Goal: Task Accomplishment & Management: Use online tool/utility

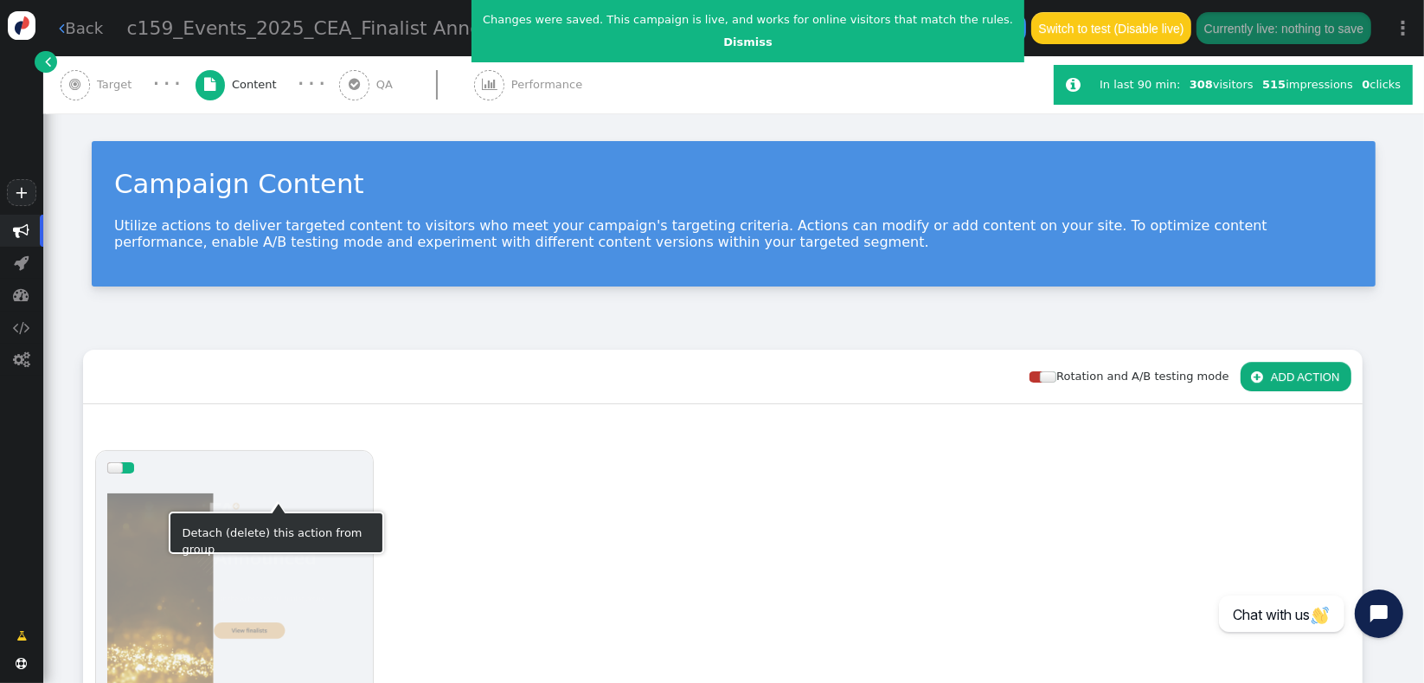
scroll to position [249, 0]
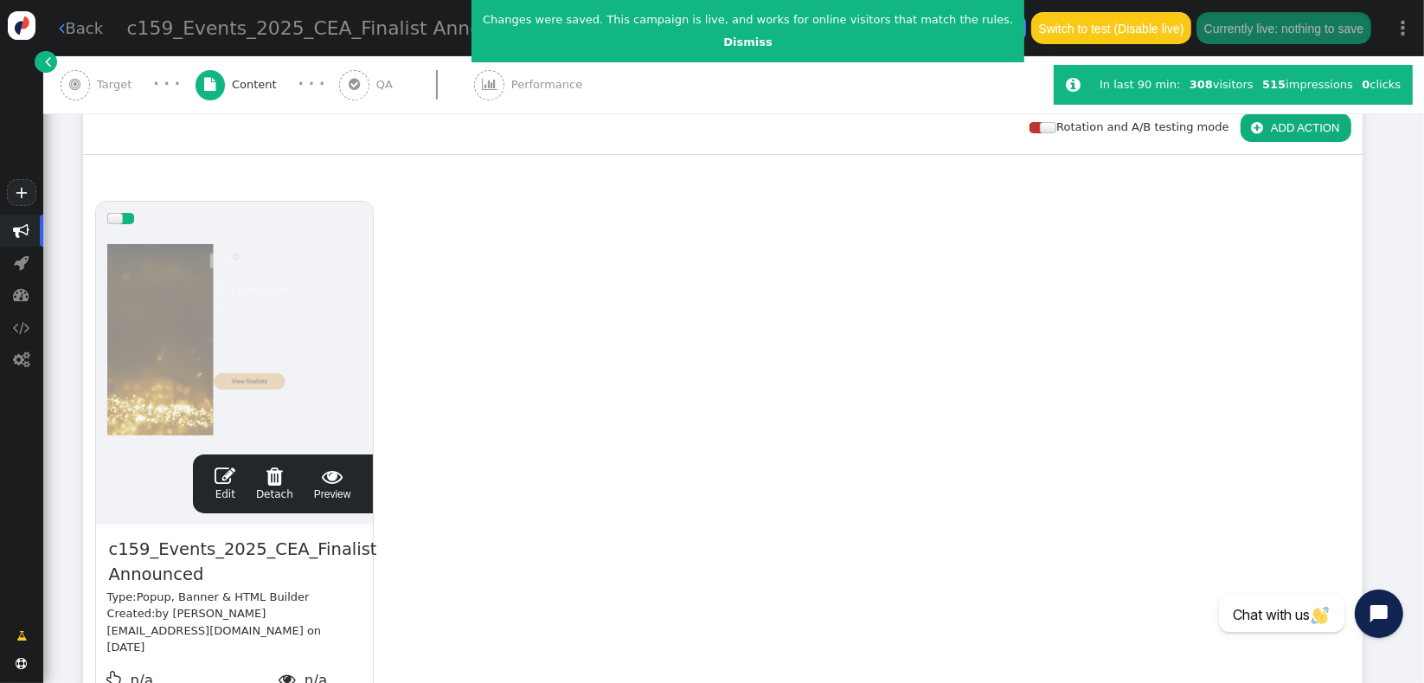
click at [230, 479] on span "" at bounding box center [225, 476] width 21 height 21
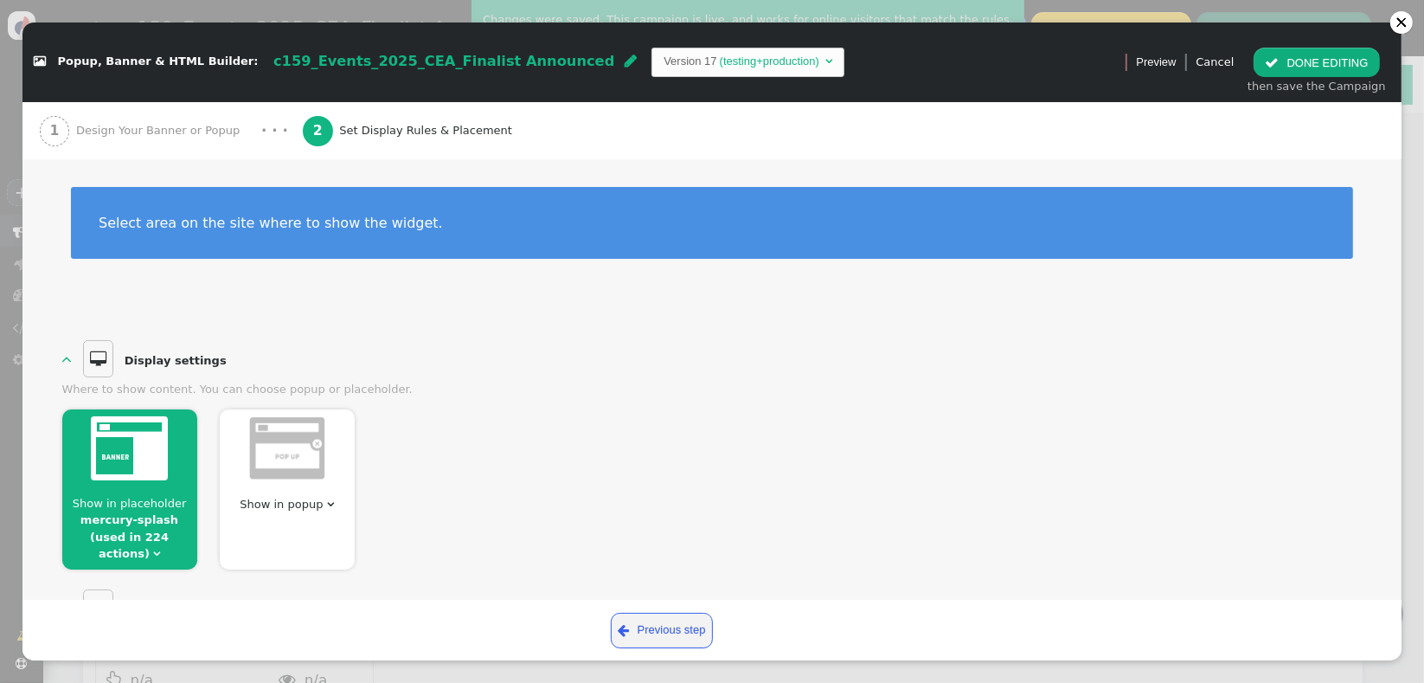
click at [515, 379] on div "  Display settings  Where to show content. You can choose popup or placehold…" at bounding box center [712, 453] width 1301 height 233
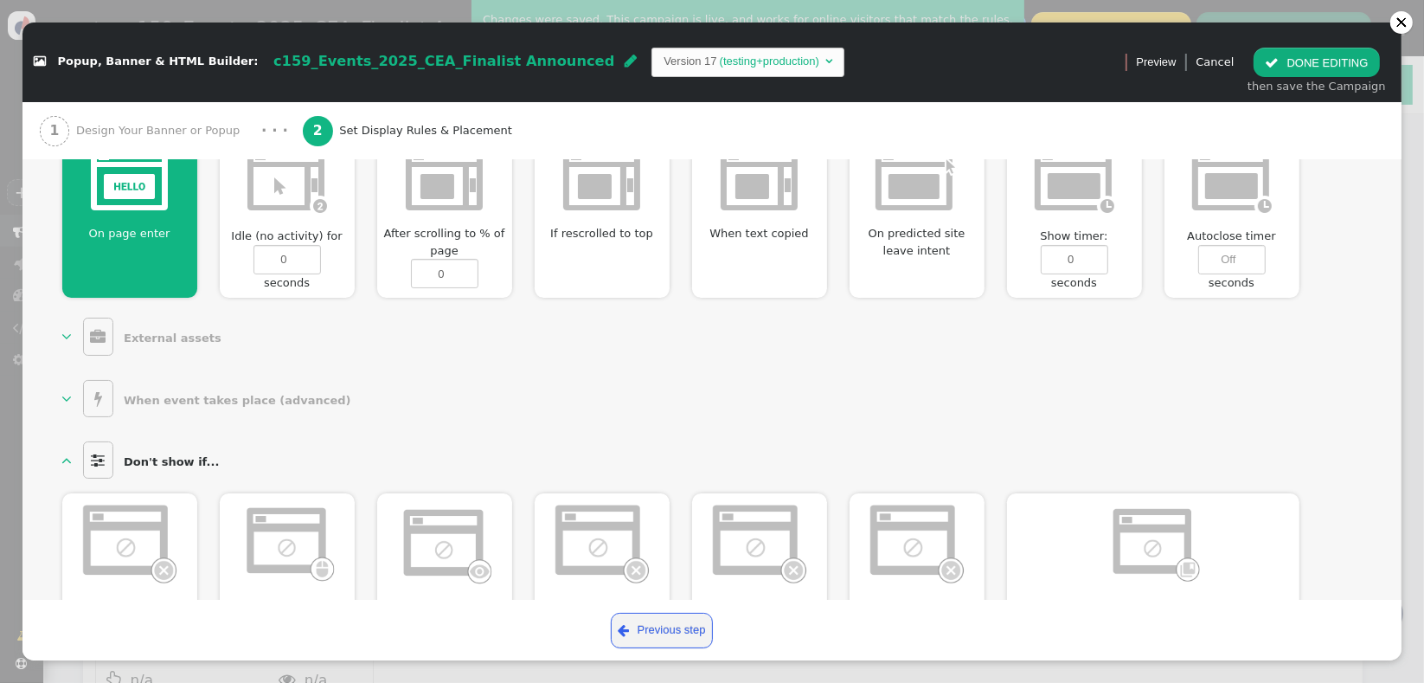
scroll to position [847, 0]
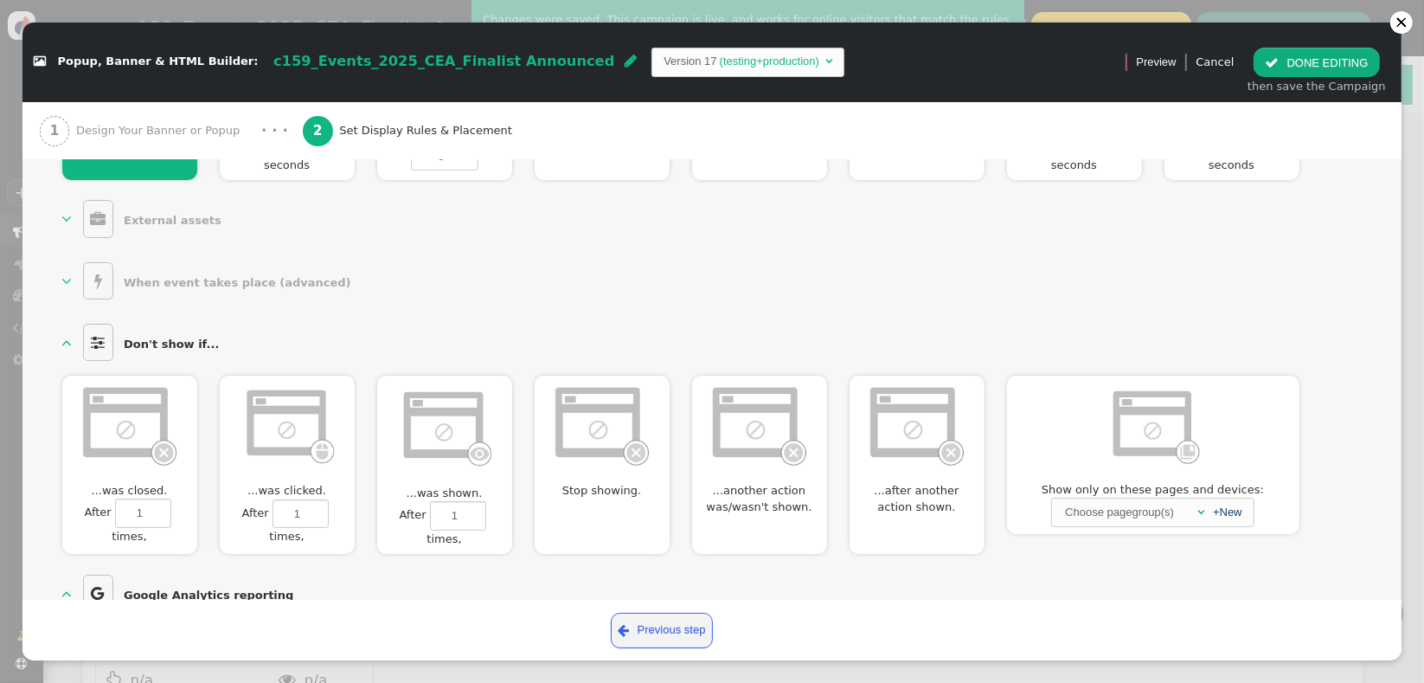
click at [75, 267] on link "  When event takes place (advanced) " at bounding box center [210, 281] width 296 height 38
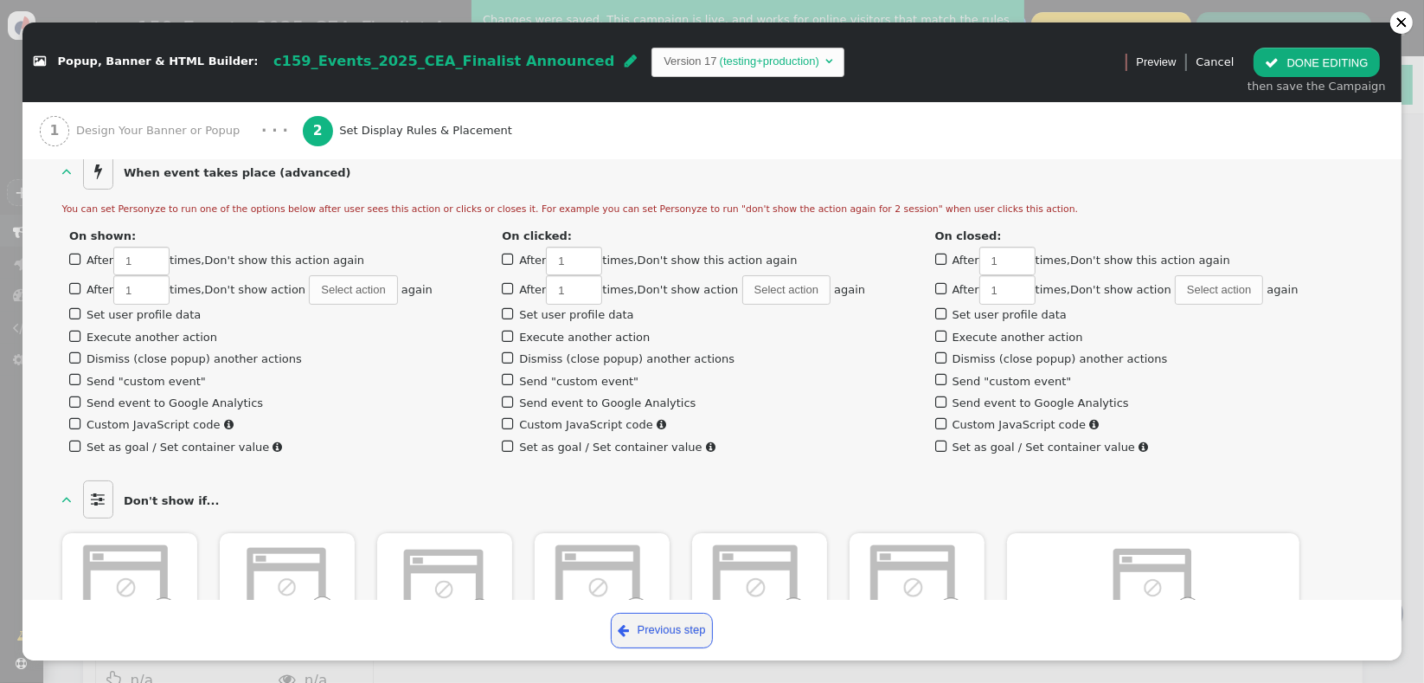
scroll to position [1154, 0]
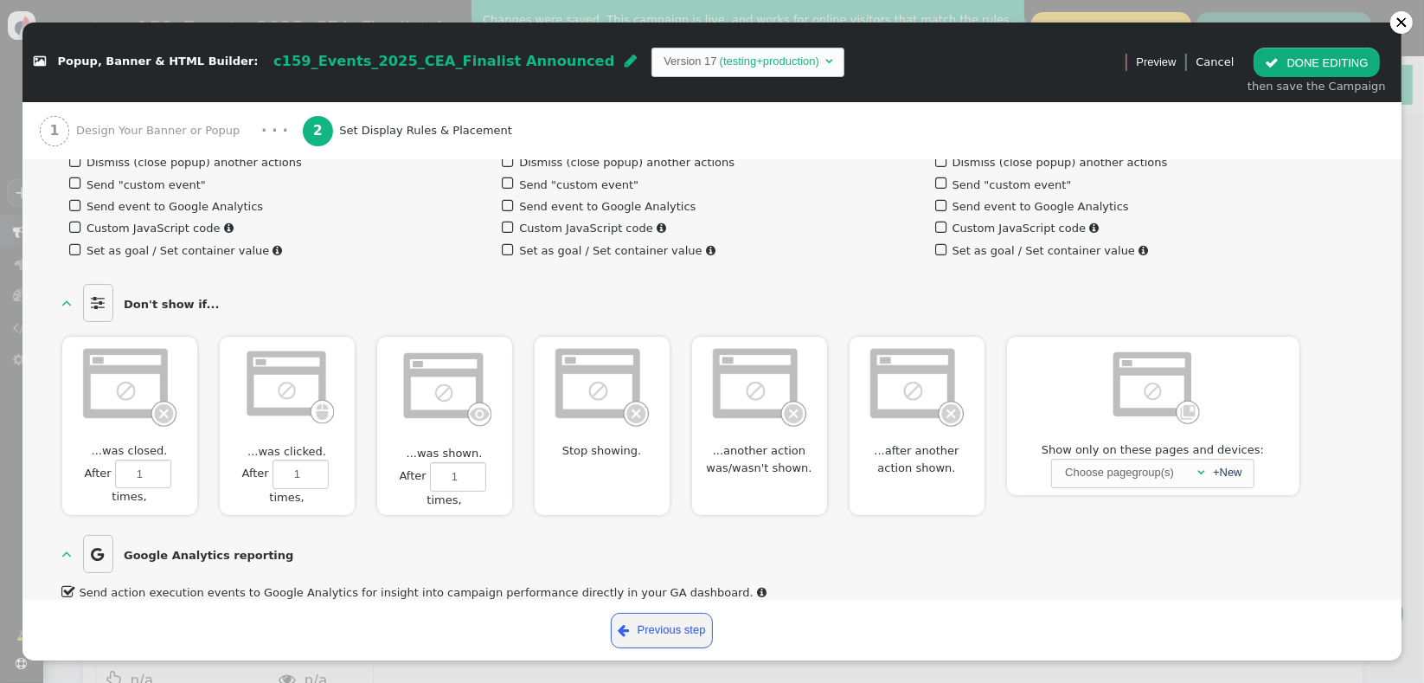
click at [403, 419] on div at bounding box center [444, 390] width 135 height 106
type input "1"
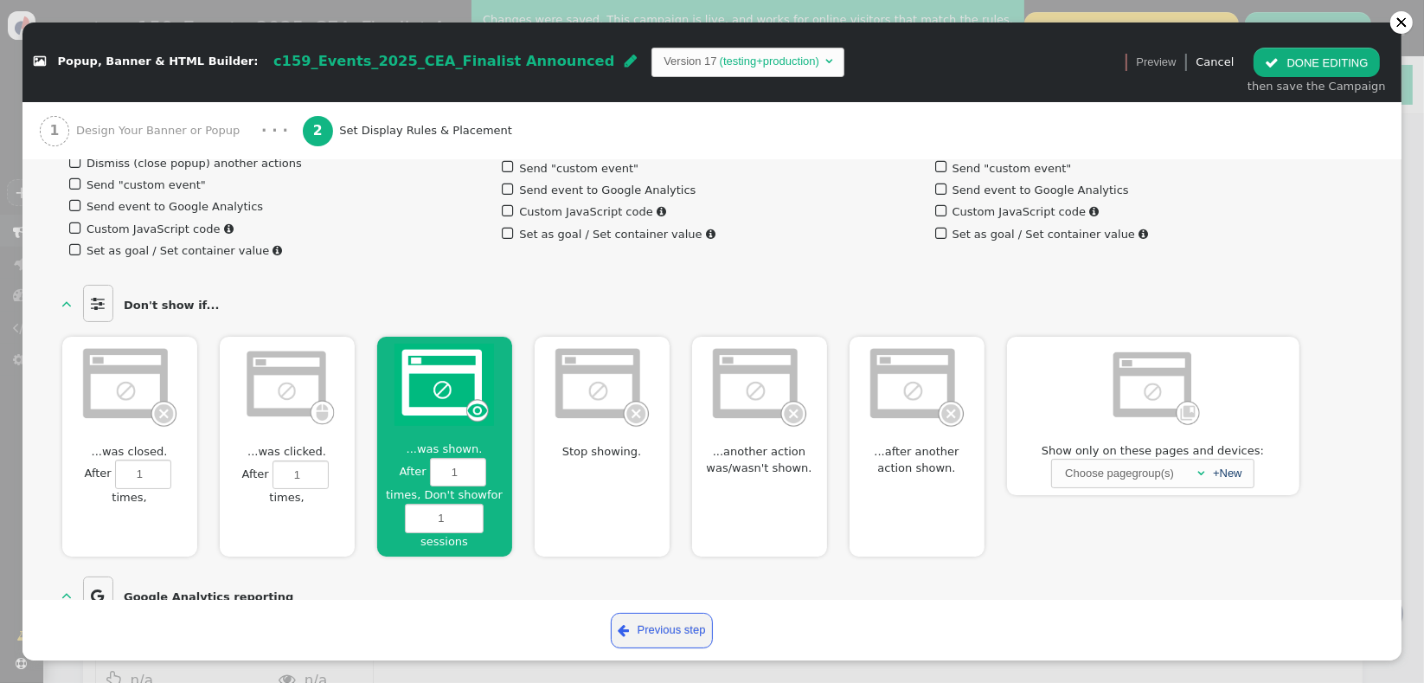
click at [429, 440] on span "...was shown." at bounding box center [444, 448] width 89 height 17
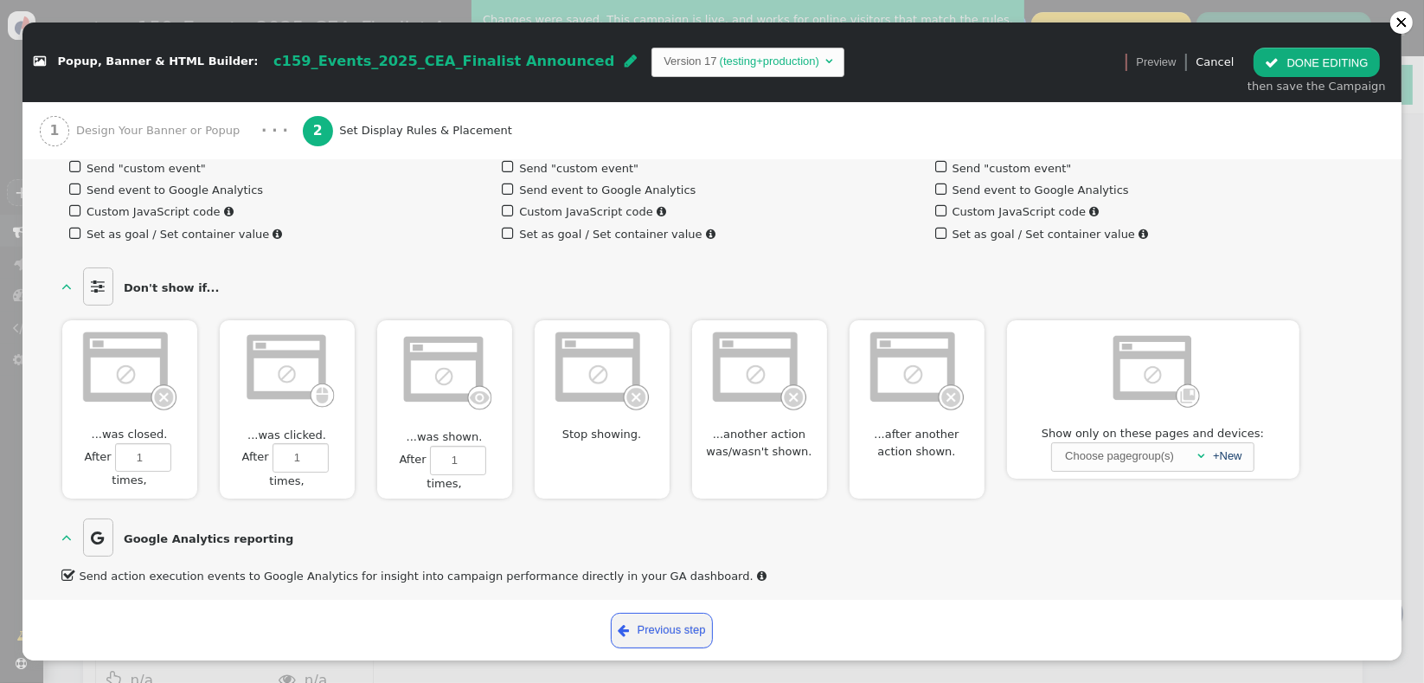
scroll to position [1154, 0]
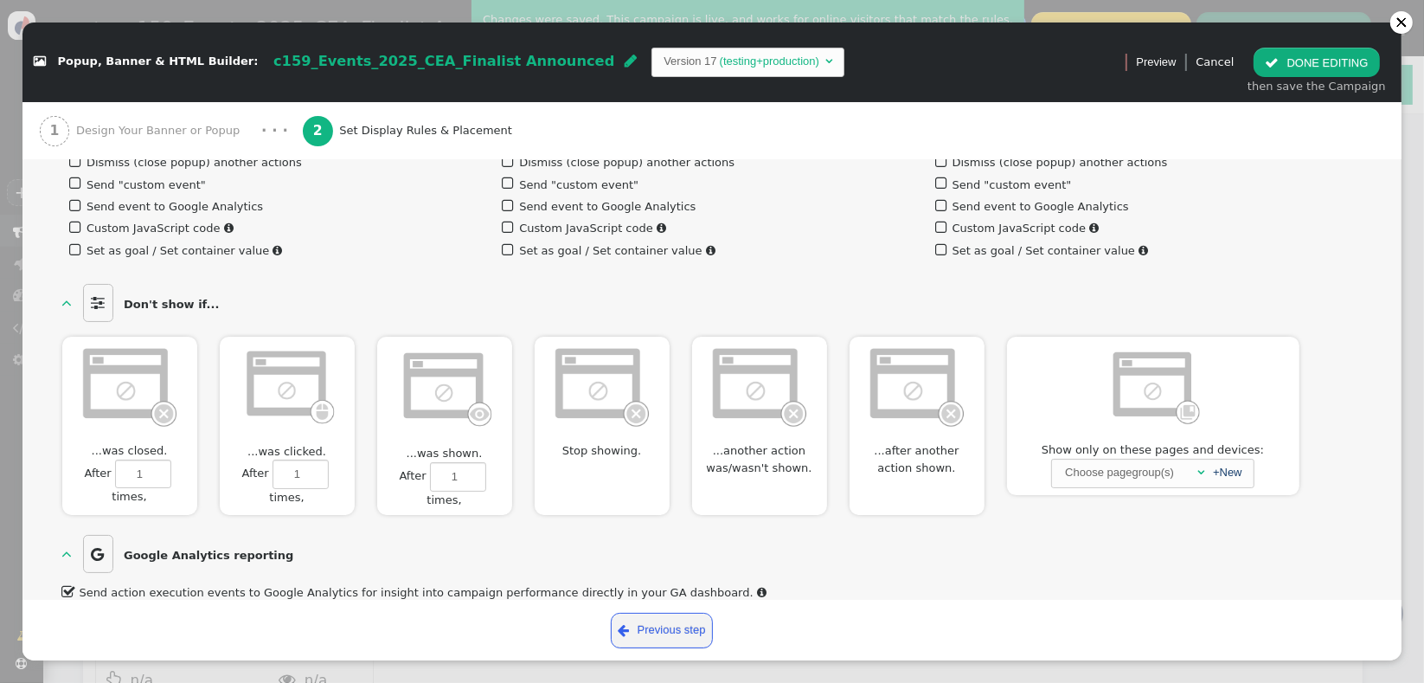
click at [563, 409] on div at bounding box center [602, 388] width 135 height 102
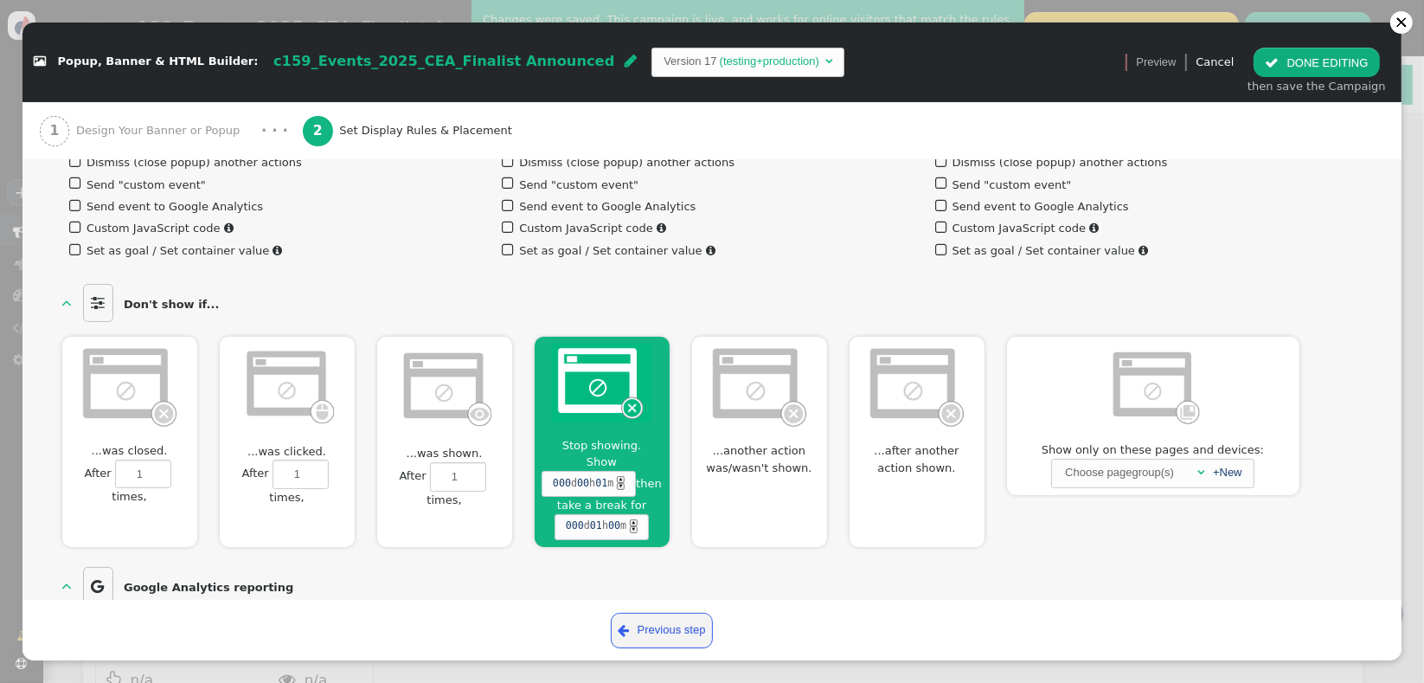
click at [410, 413] on div at bounding box center [444, 390] width 135 height 106
type input "1"
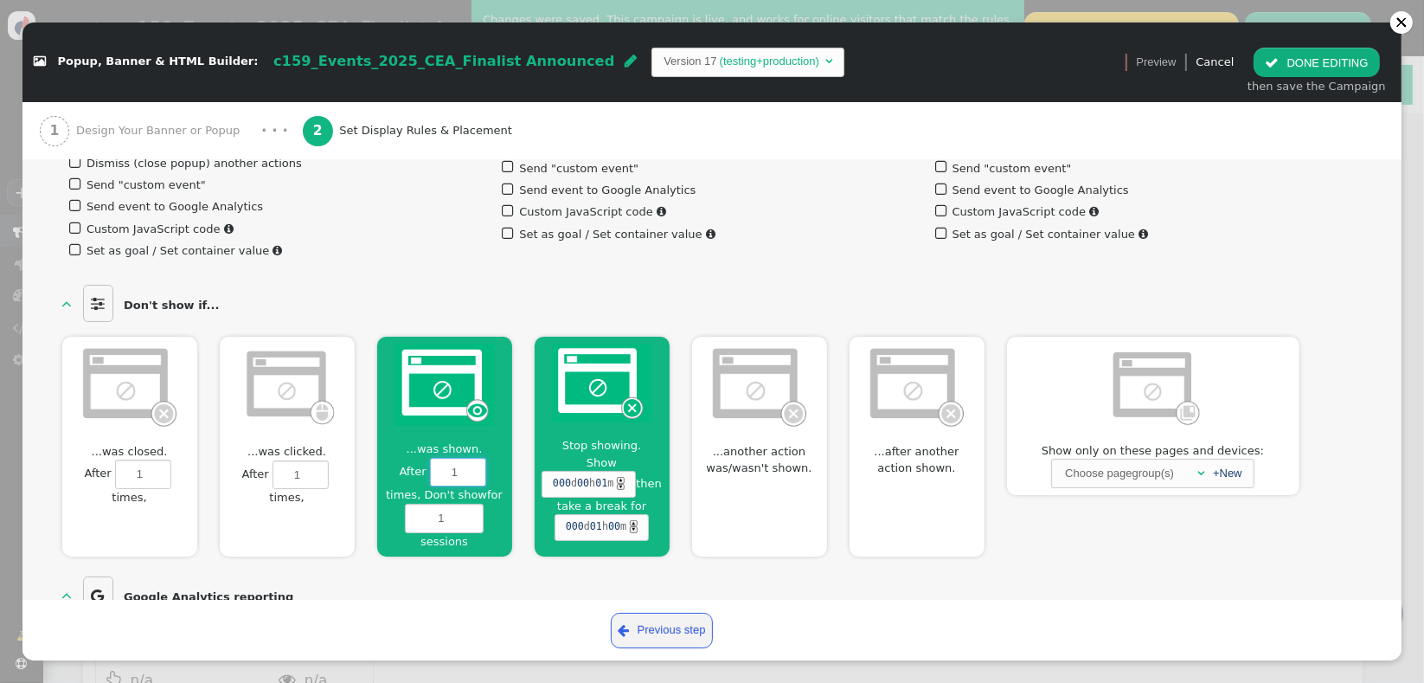
type input "2"
click at [472, 458] on input "2" at bounding box center [458, 472] width 56 height 29
type input "3"
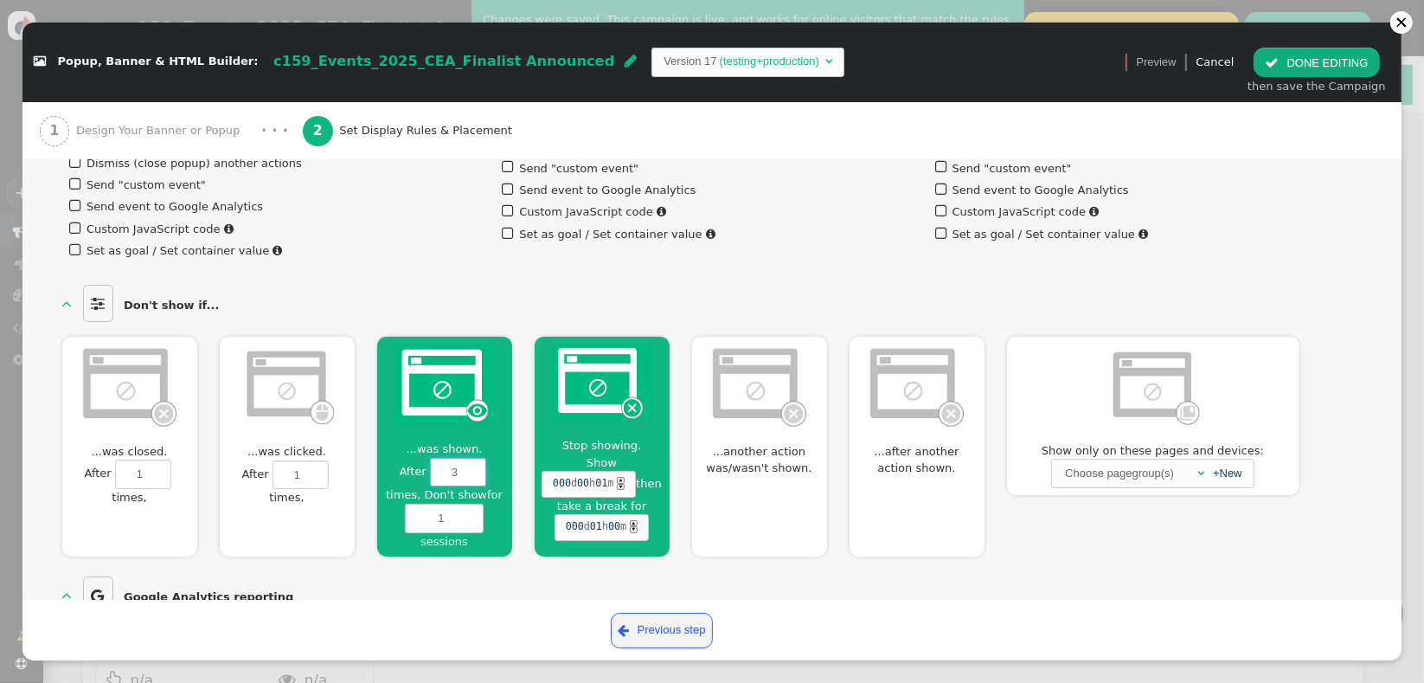
click at [472, 458] on input "3" at bounding box center [458, 472] width 56 height 29
type input "2"
click at [471, 504] on input "2" at bounding box center [444, 518] width 79 height 29
type input "1"
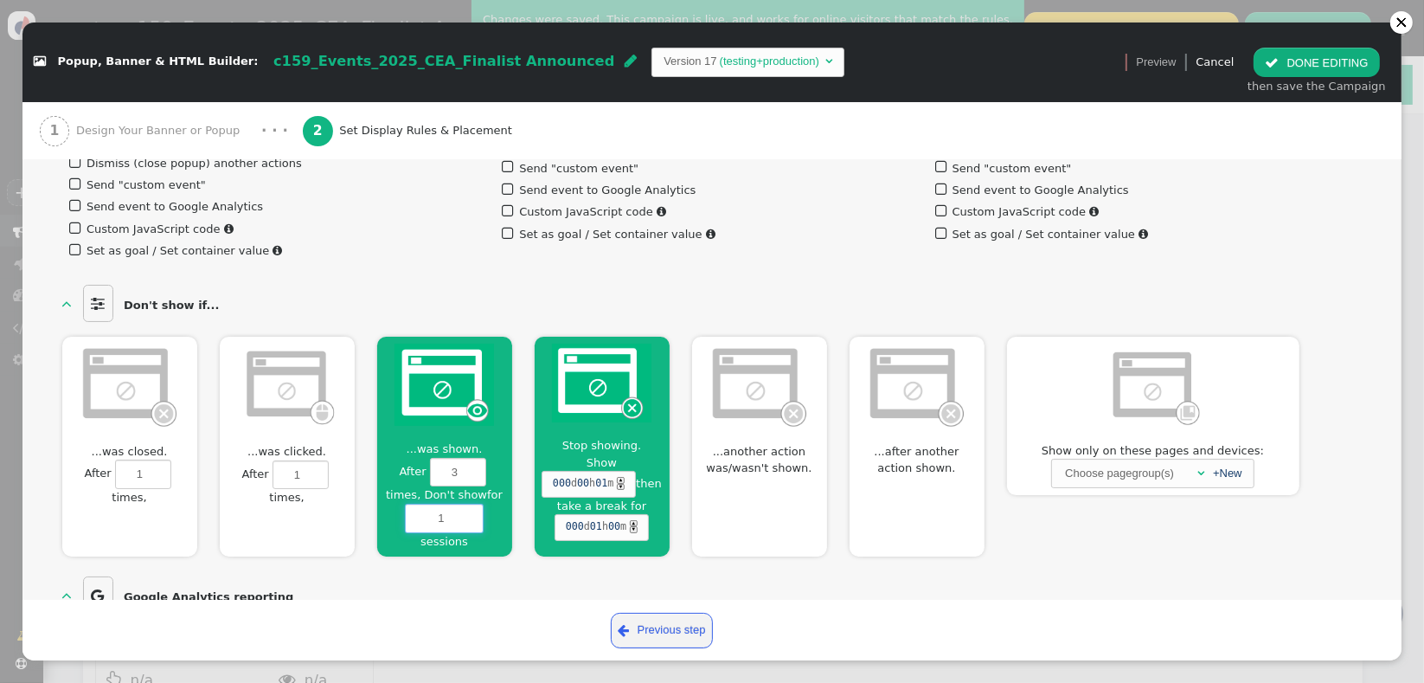
type input "1"
click at [471, 504] on input "1" at bounding box center [444, 518] width 79 height 29
click at [576, 412] on div at bounding box center [602, 385] width 135 height 97
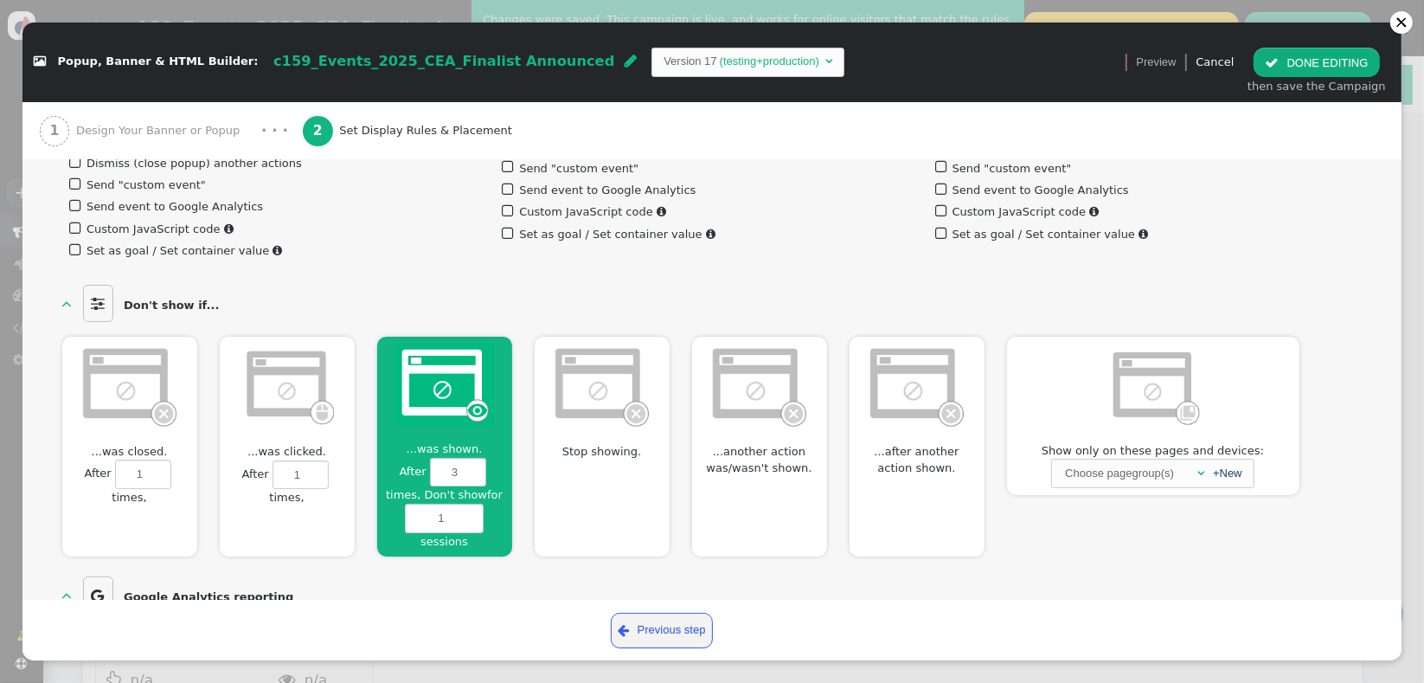
click at [420, 404] on img at bounding box center [445, 385] width 100 height 82
type input "1"
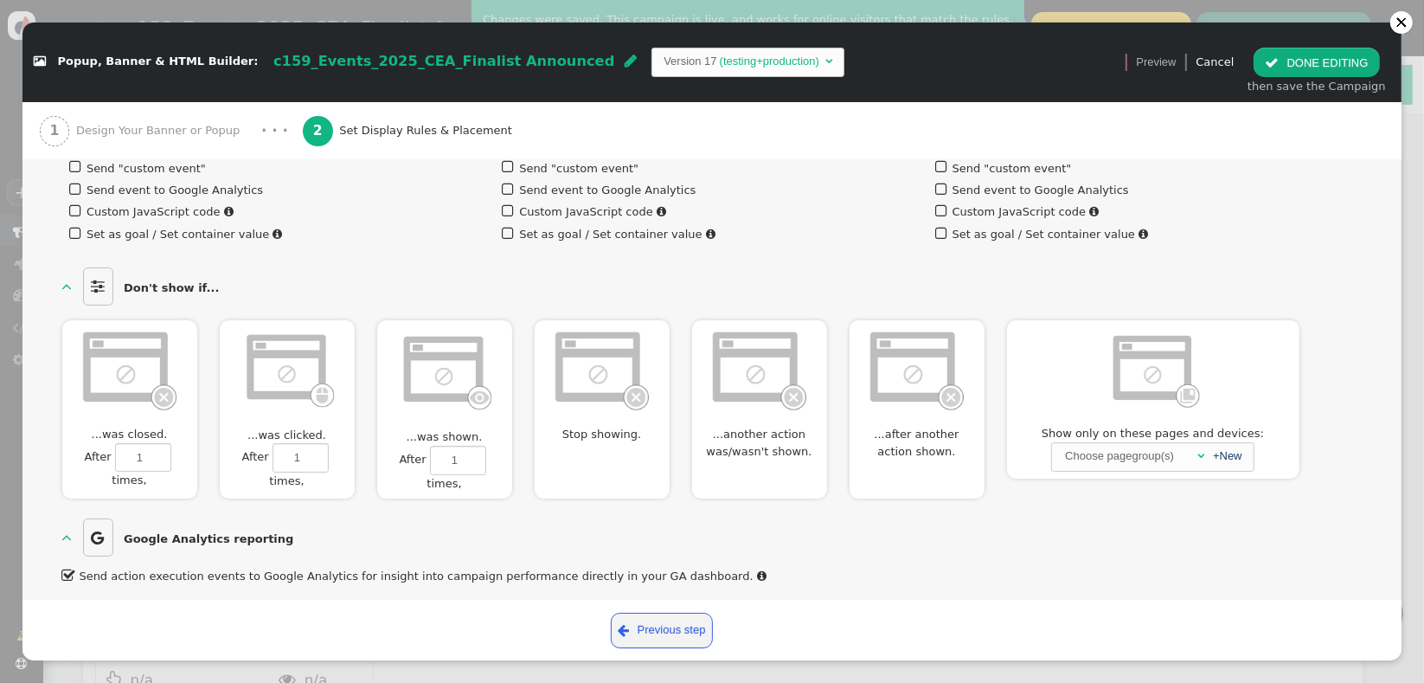
scroll to position [1154, 0]
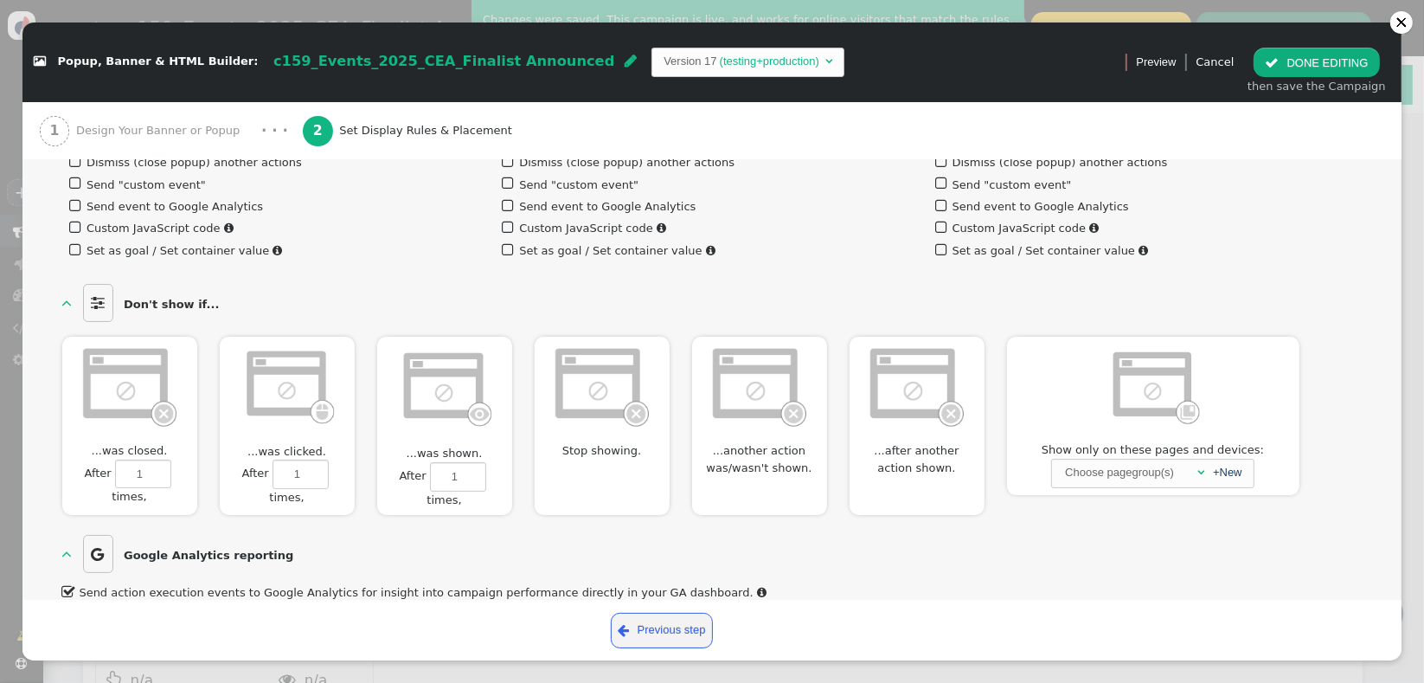
click at [738, 412] on div at bounding box center [759, 388] width 135 height 102
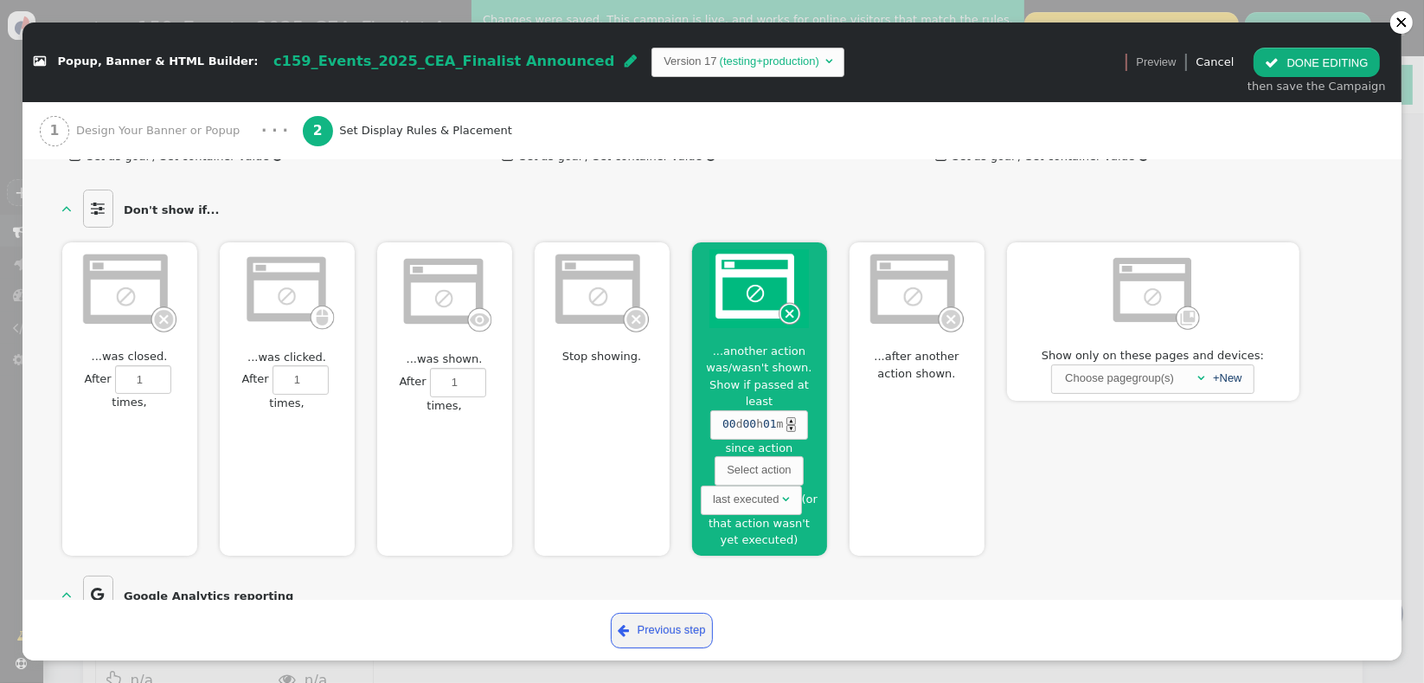
scroll to position [1271, 0]
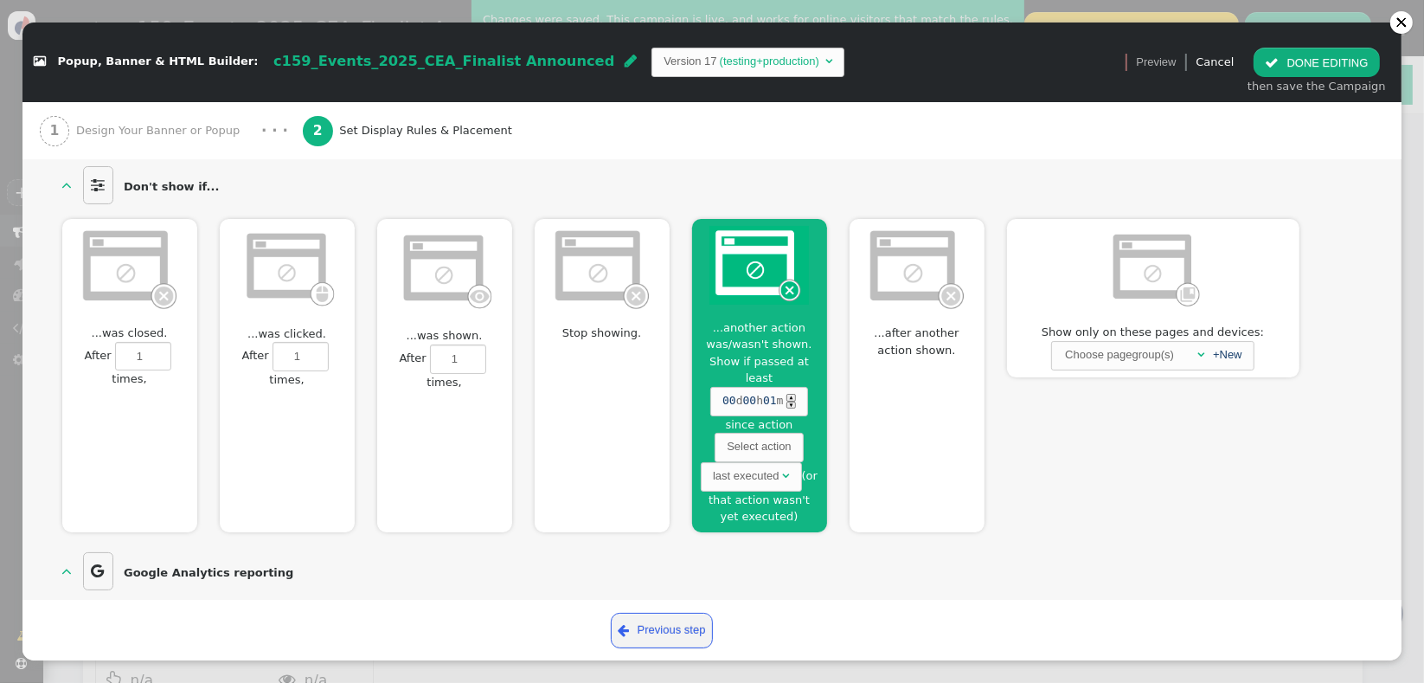
click at [742, 319] on span "...another action was/wasn't shown." at bounding box center [759, 336] width 135 height 34
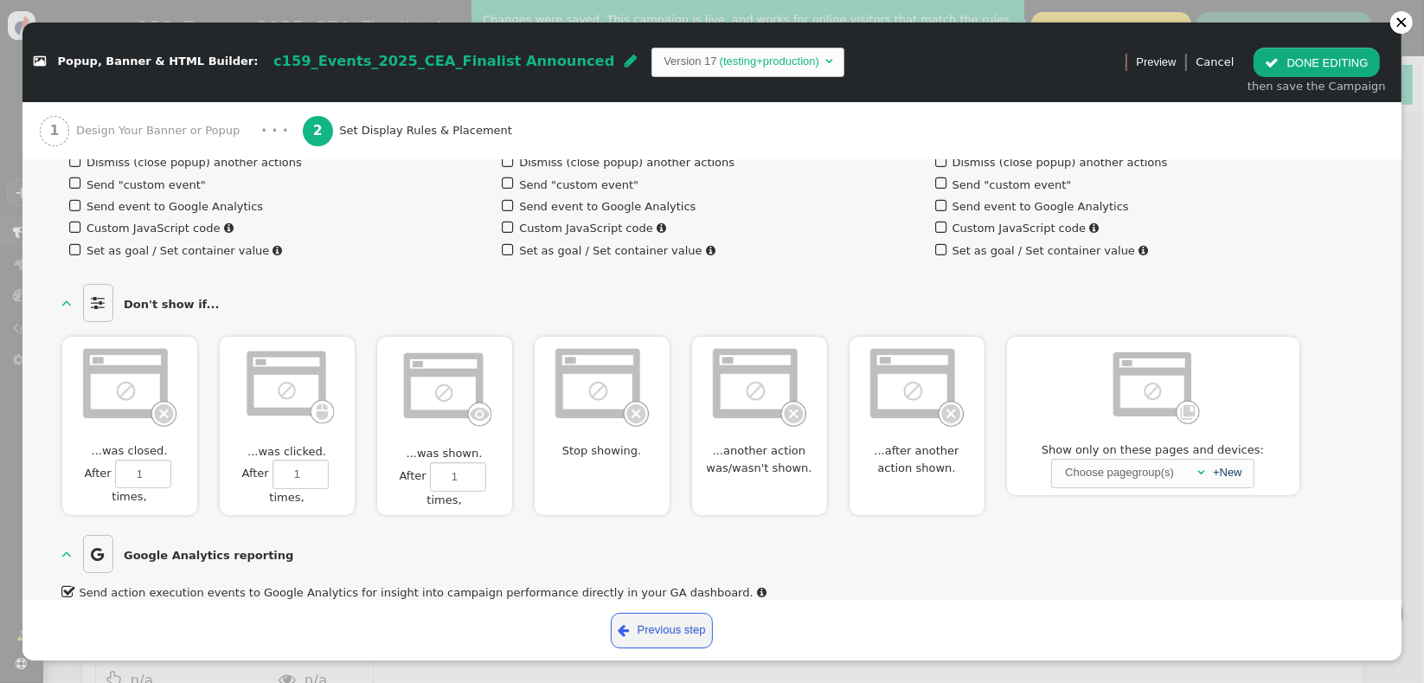
click at [922, 442] on span "...after another action shown." at bounding box center [917, 459] width 135 height 34
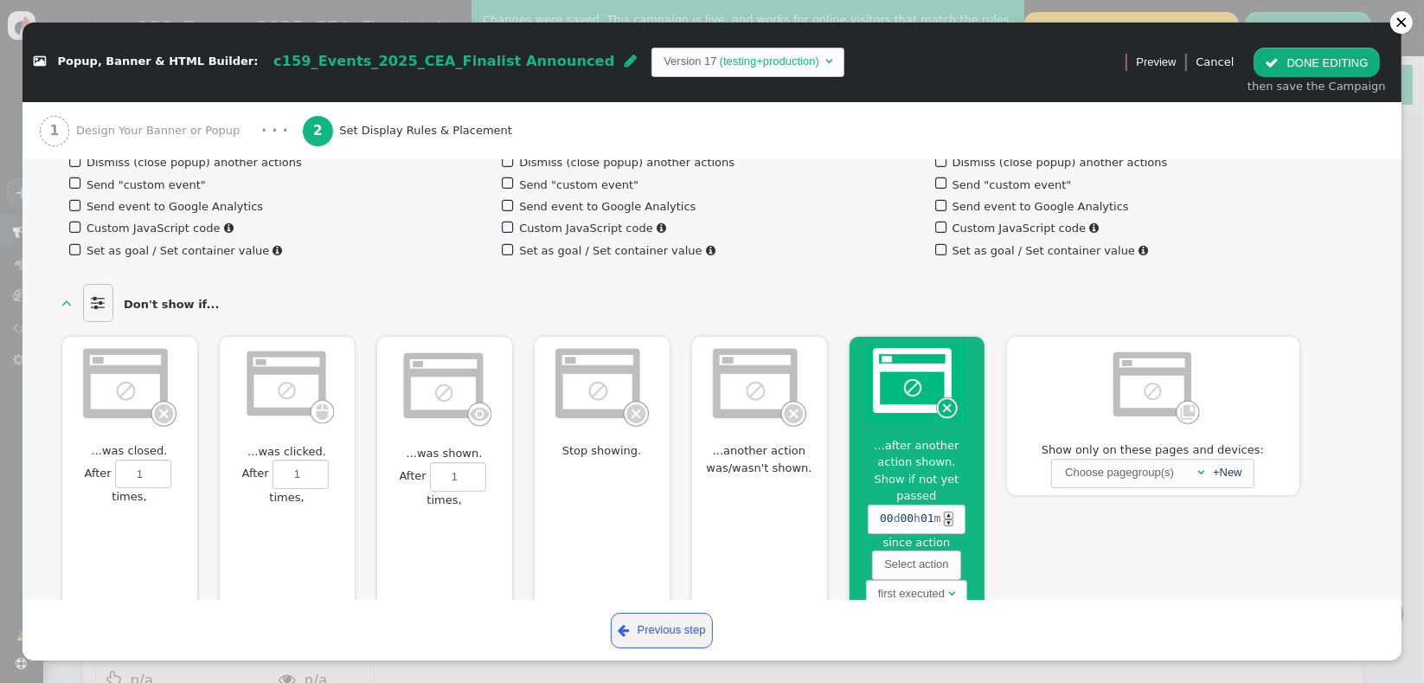
scroll to position [1237, 0]
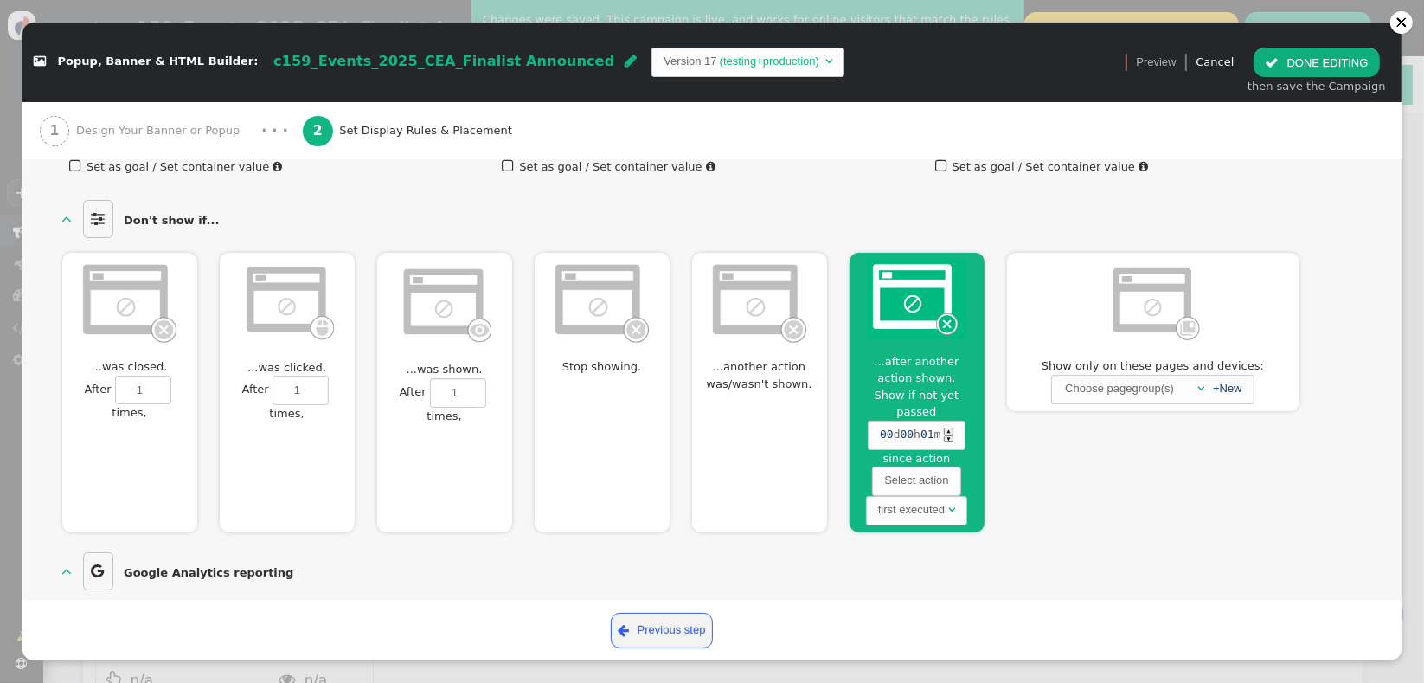
drag, startPoint x: 915, startPoint y: 562, endPoint x: 849, endPoint y: 594, distance: 72.8
click at [915, 599] on div " Send action execution events to Google Analytics for insight into campaign pe…" at bounding box center [712, 610] width 1301 height 22
click at [928, 363] on span "...after another action shown." at bounding box center [917, 370] width 135 height 34
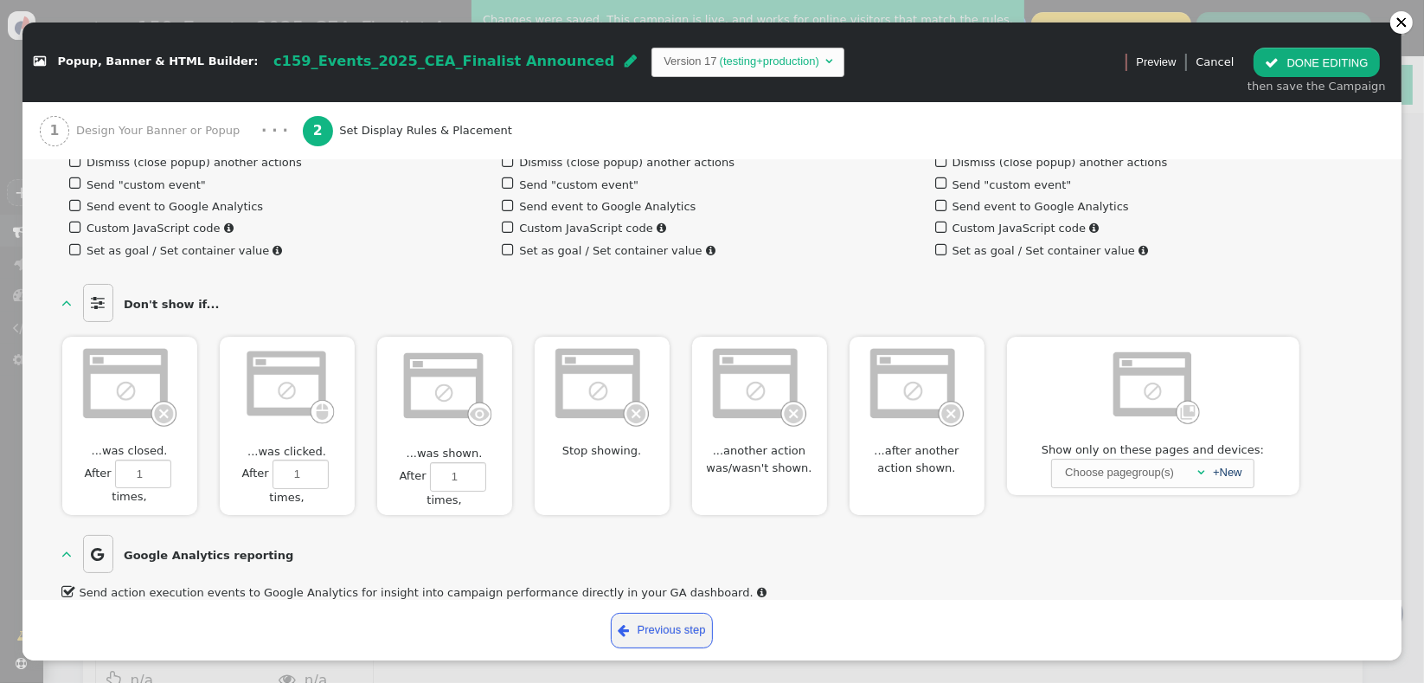
click at [493, 474] on label " After 1 times, Don't show for 0 sessions" at bounding box center [444, 485] width 135 height 46
click at [486, 474] on input "1" at bounding box center [458, 476] width 56 height 29
type input "1"
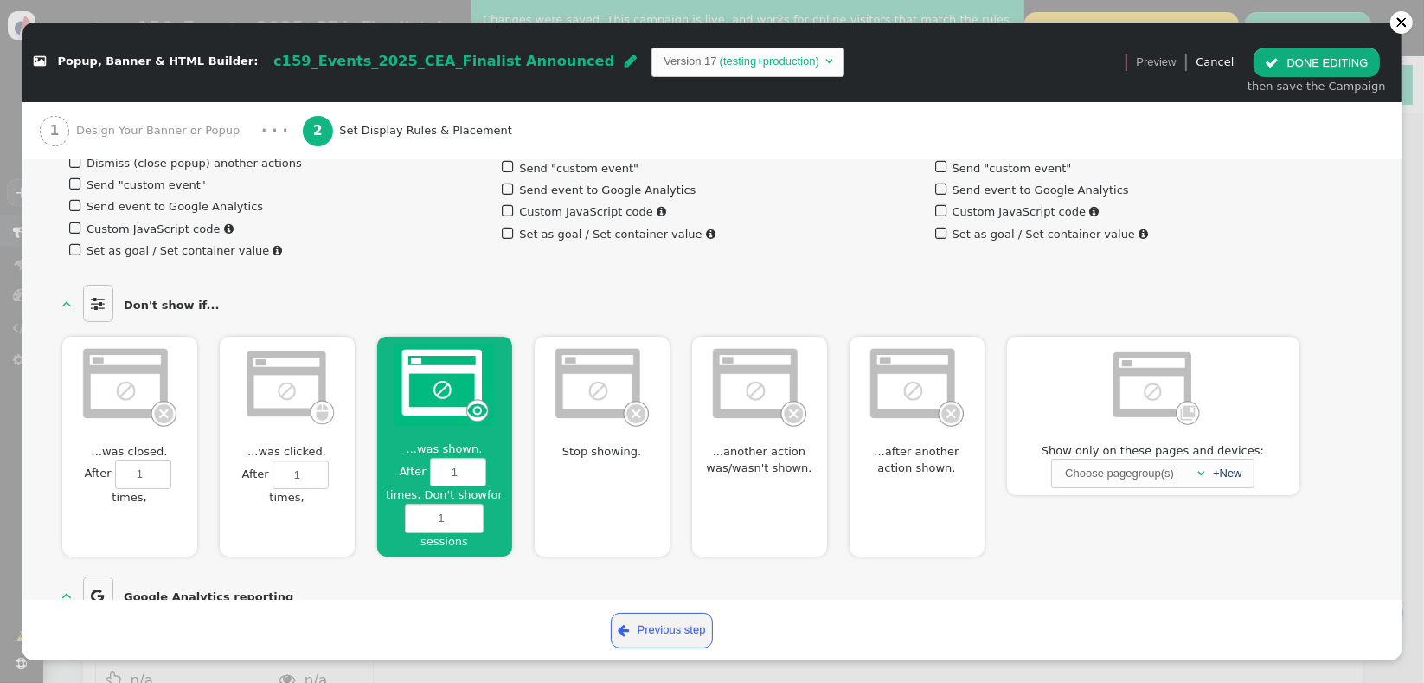
click at [393, 420] on div "...was shown.  After 1 times, Don't show for 1 sessions" at bounding box center [444, 447] width 135 height 220
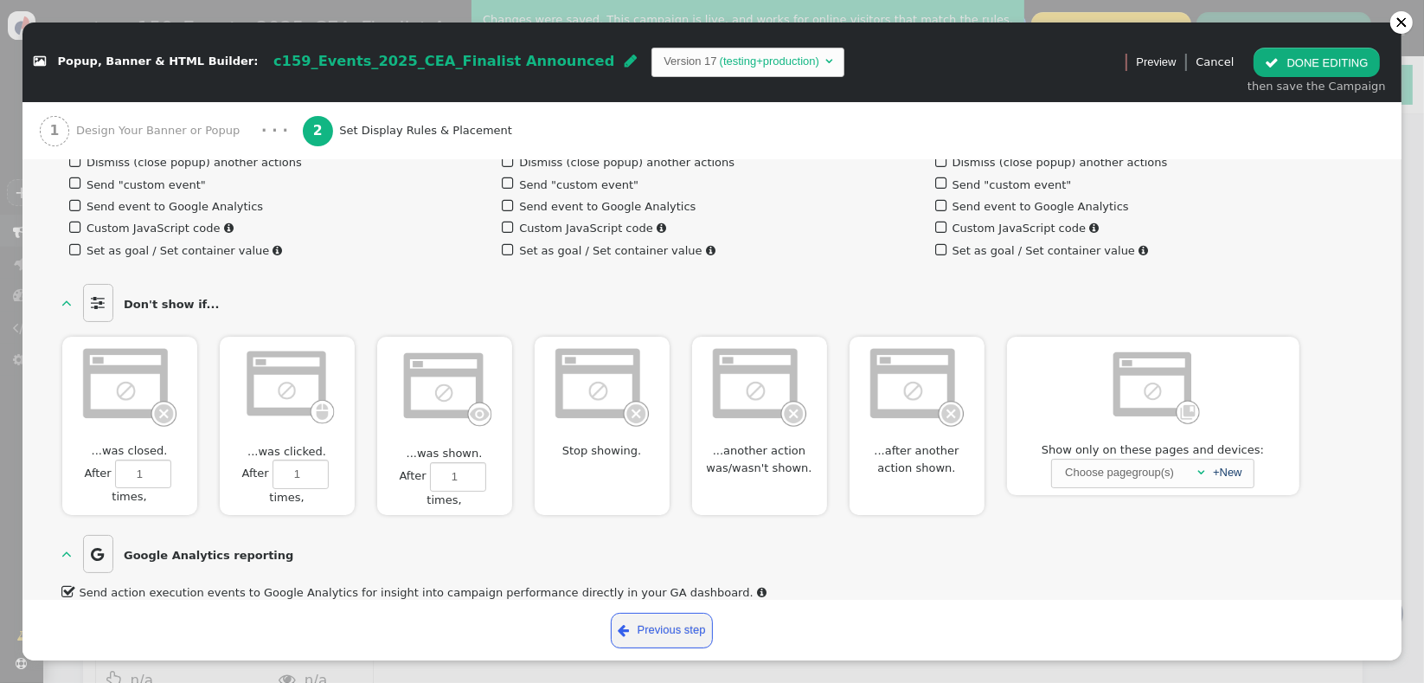
click at [756, 442] on span "...another action was/wasn't shown." at bounding box center [759, 459] width 135 height 34
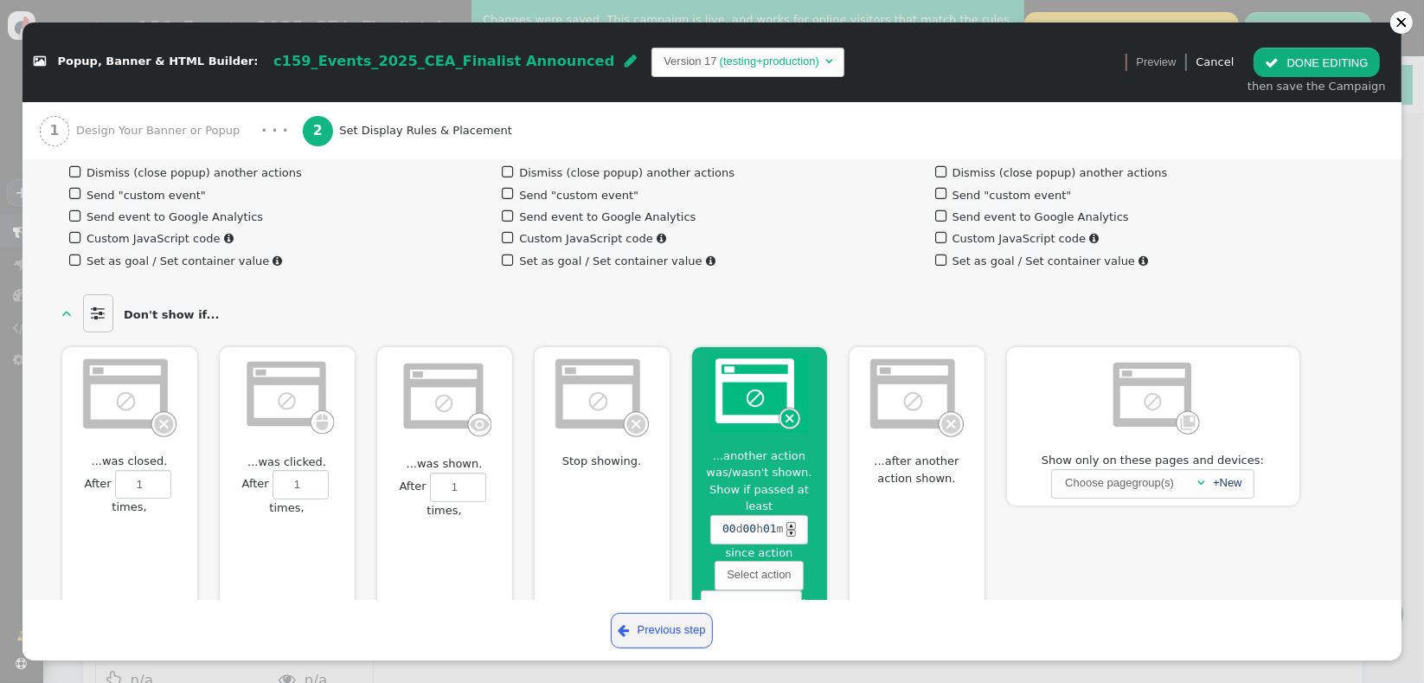
scroll to position [1271, 0]
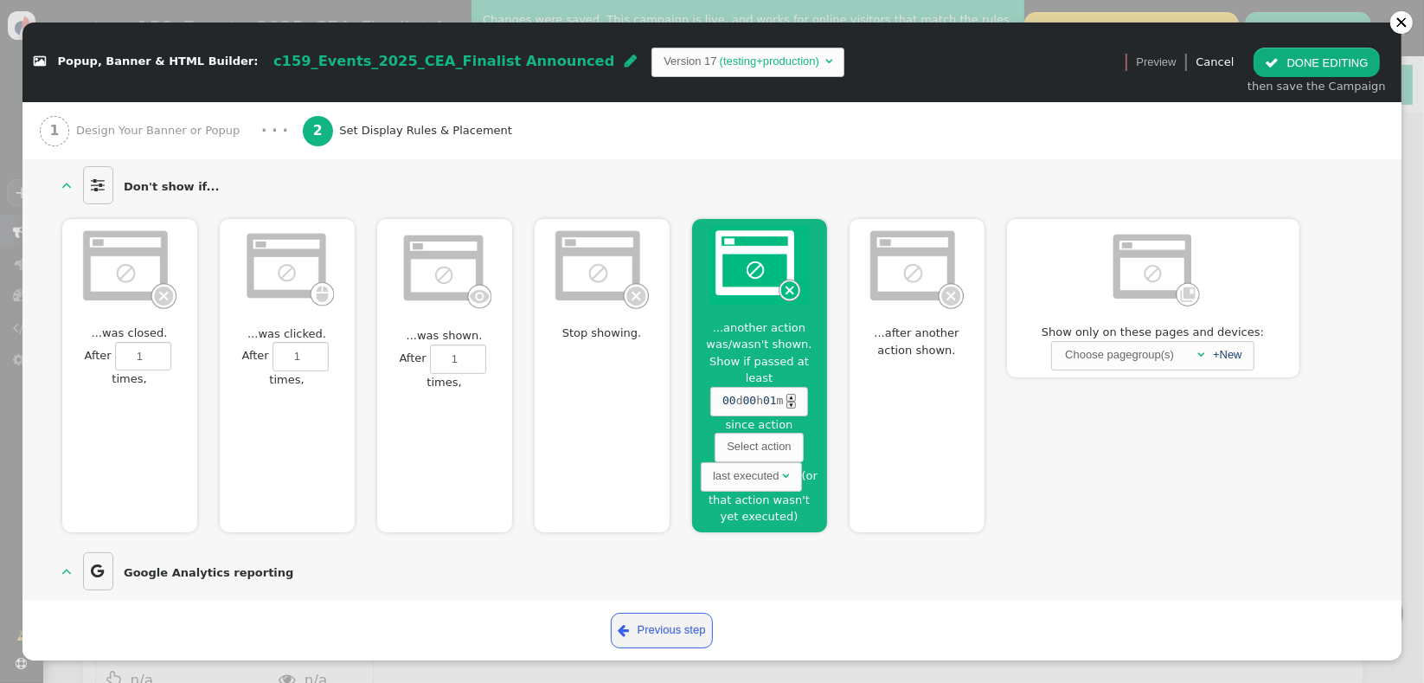
click at [903, 367] on div "...after another action shown. Show if not yet passed 00 d 00 h 00 m ▲ ▼ since …" at bounding box center [917, 375] width 135 height 313
